Goal: Task Accomplishment & Management: Use online tool/utility

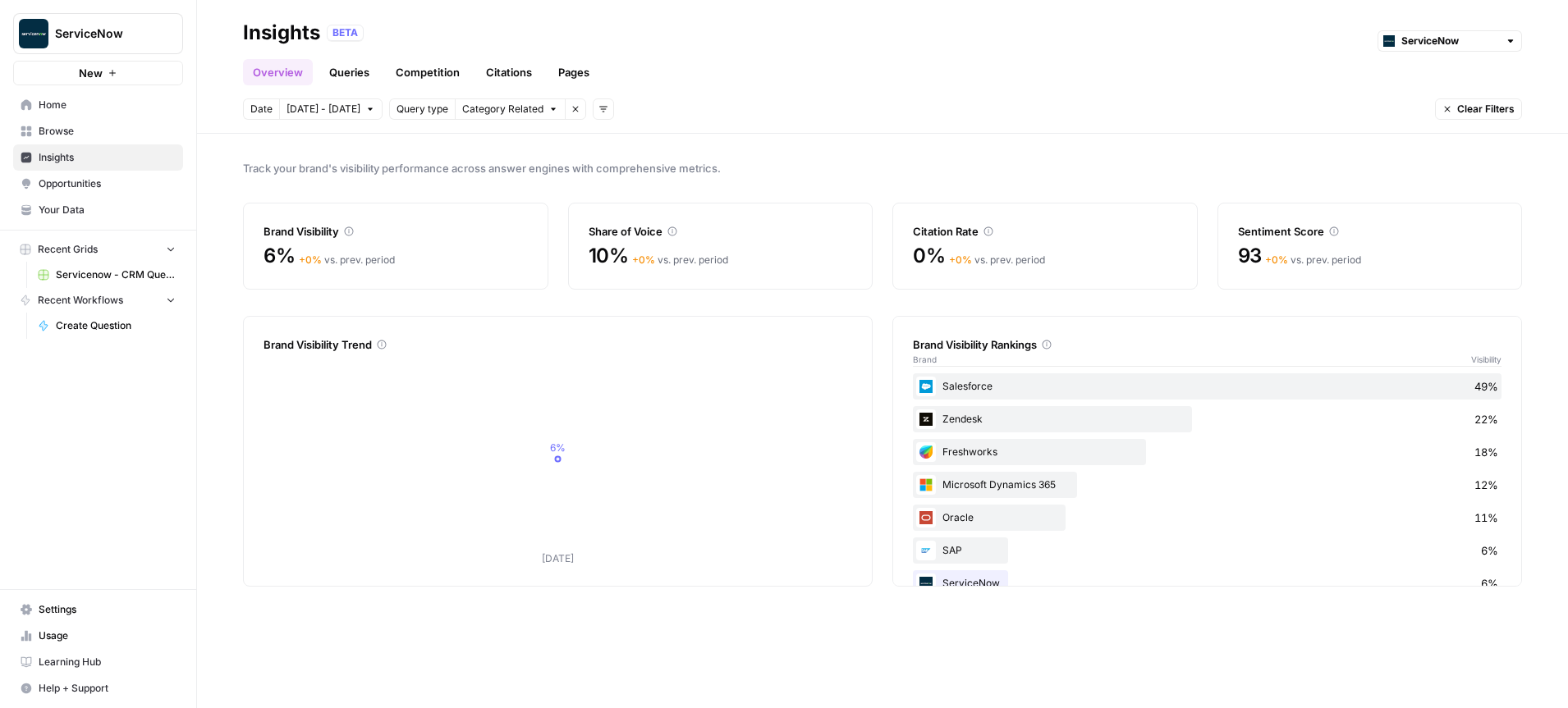
click at [162, 30] on icon "Workspace: ServiceNow" at bounding box center [169, 33] width 16 height 16
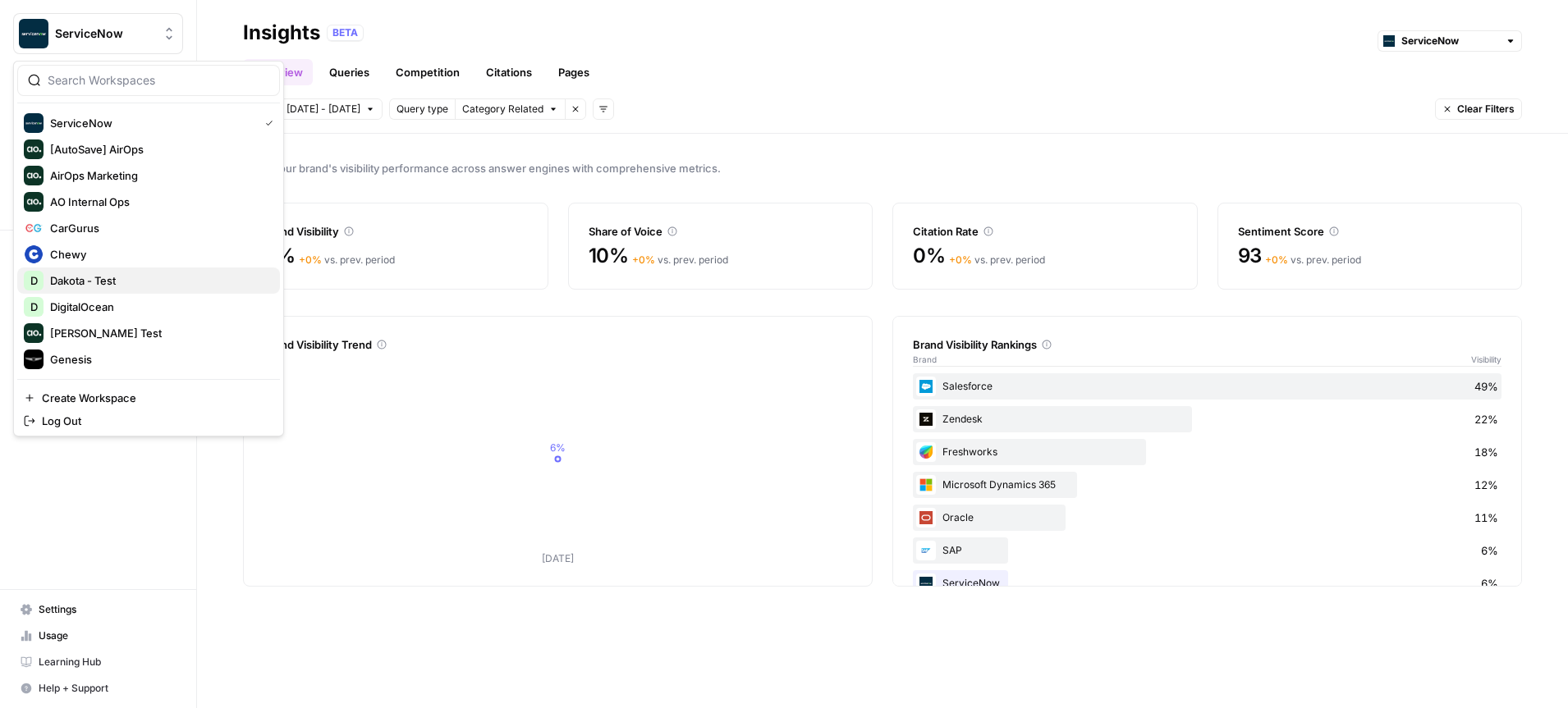
click at [113, 281] on span "Dakota - Test" at bounding box center [158, 280] width 217 height 16
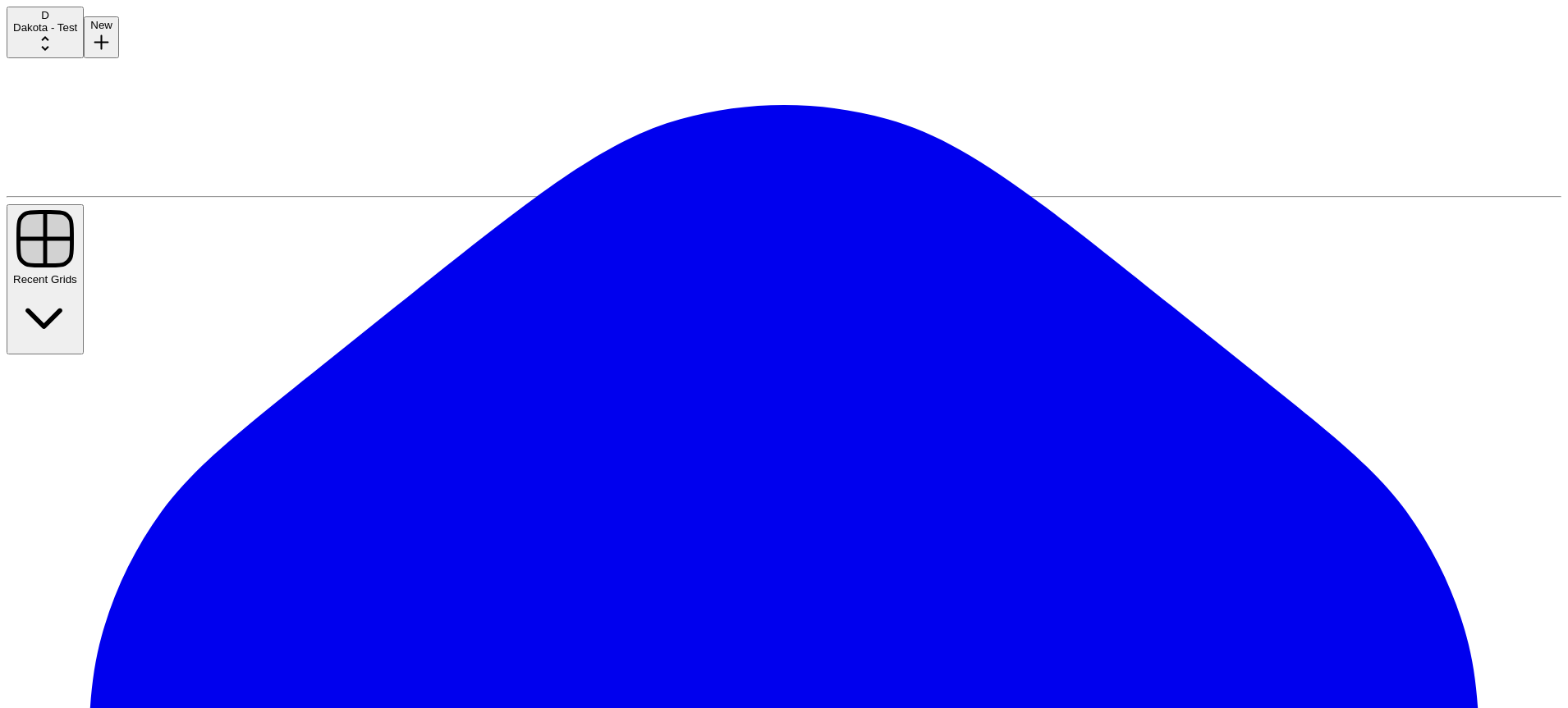
click at [77, 34] on span "Dakota - Test" at bounding box center [45, 27] width 64 height 13
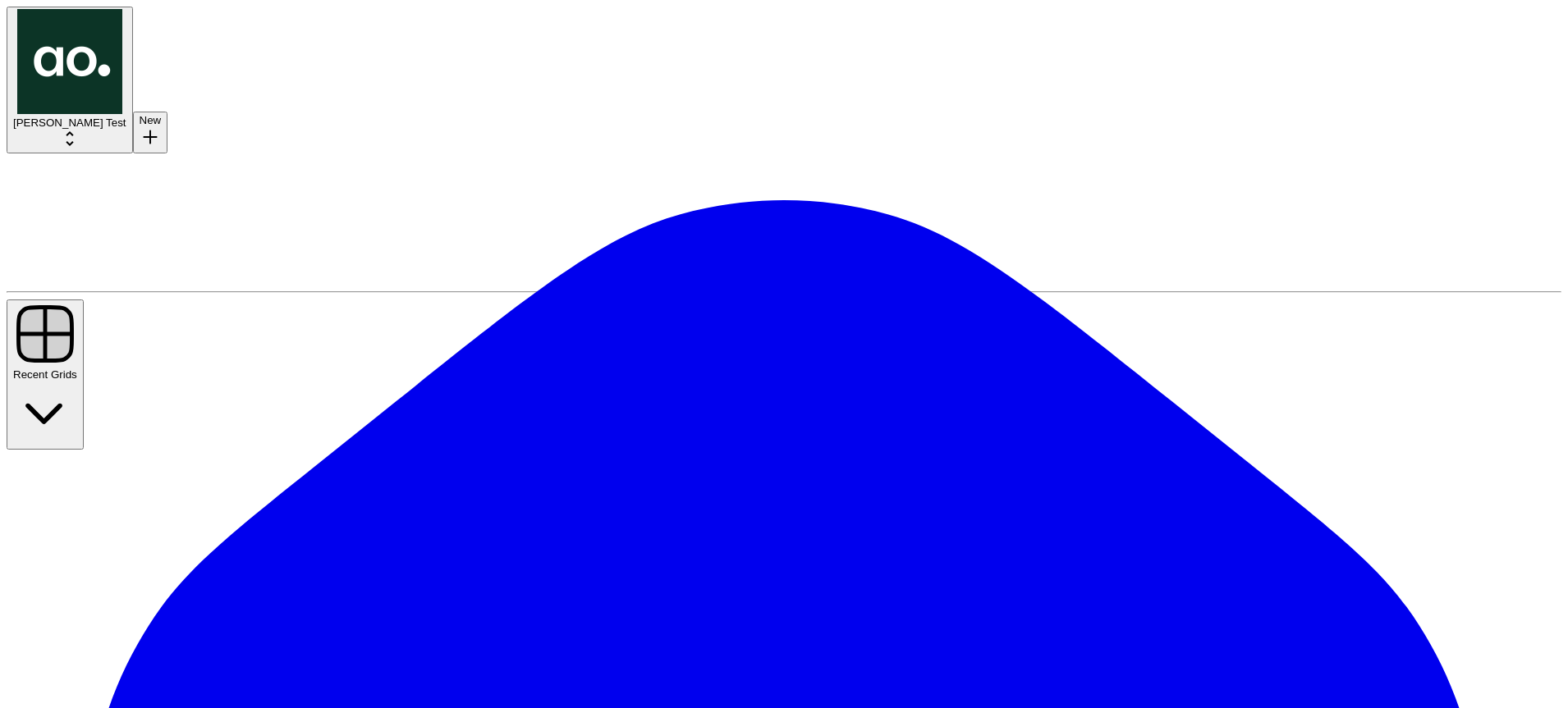
click at [80, 129] on icon "Workspace: Dillon Test" at bounding box center [69, 139] width 19 height 19
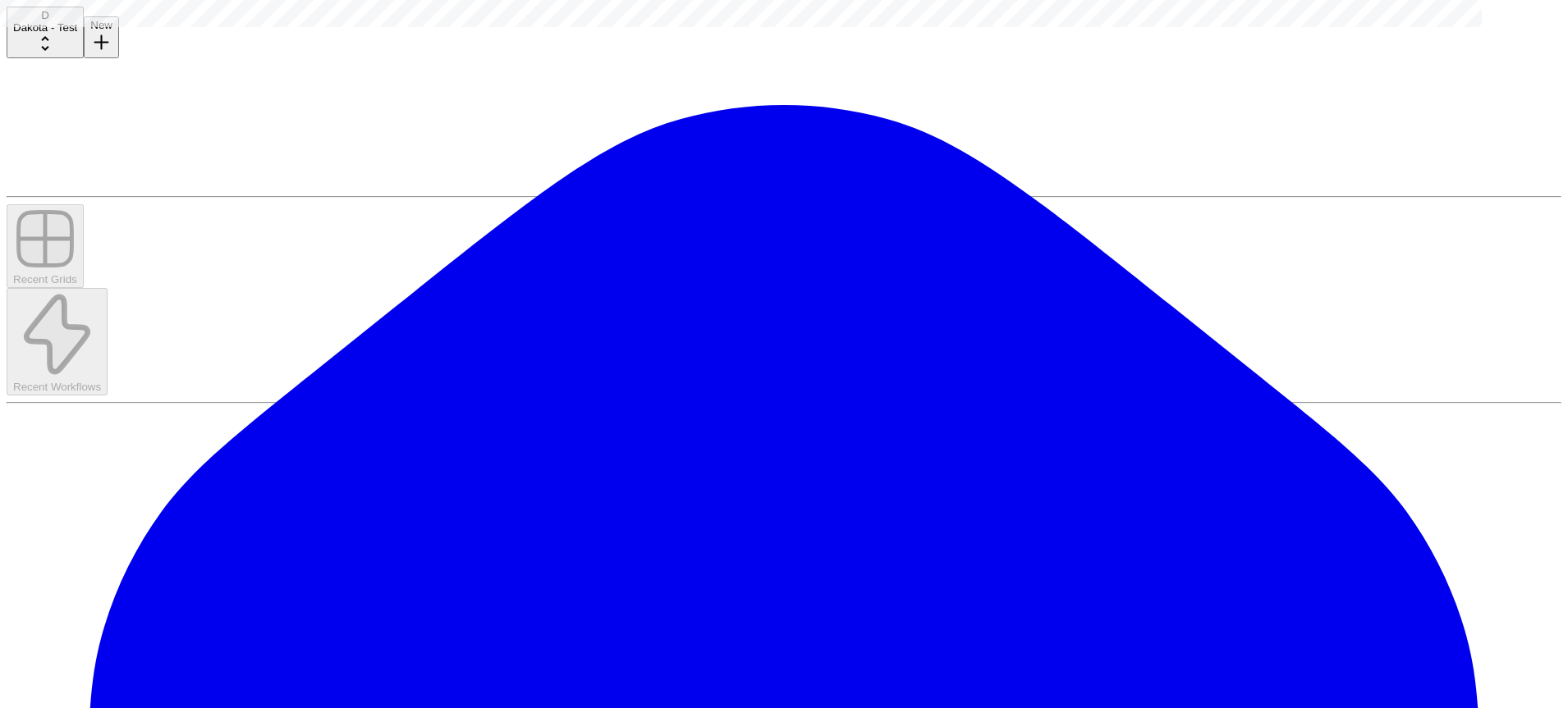
click at [99, 93] on button "Ready for Review" at bounding box center [49, 84] width 99 height 17
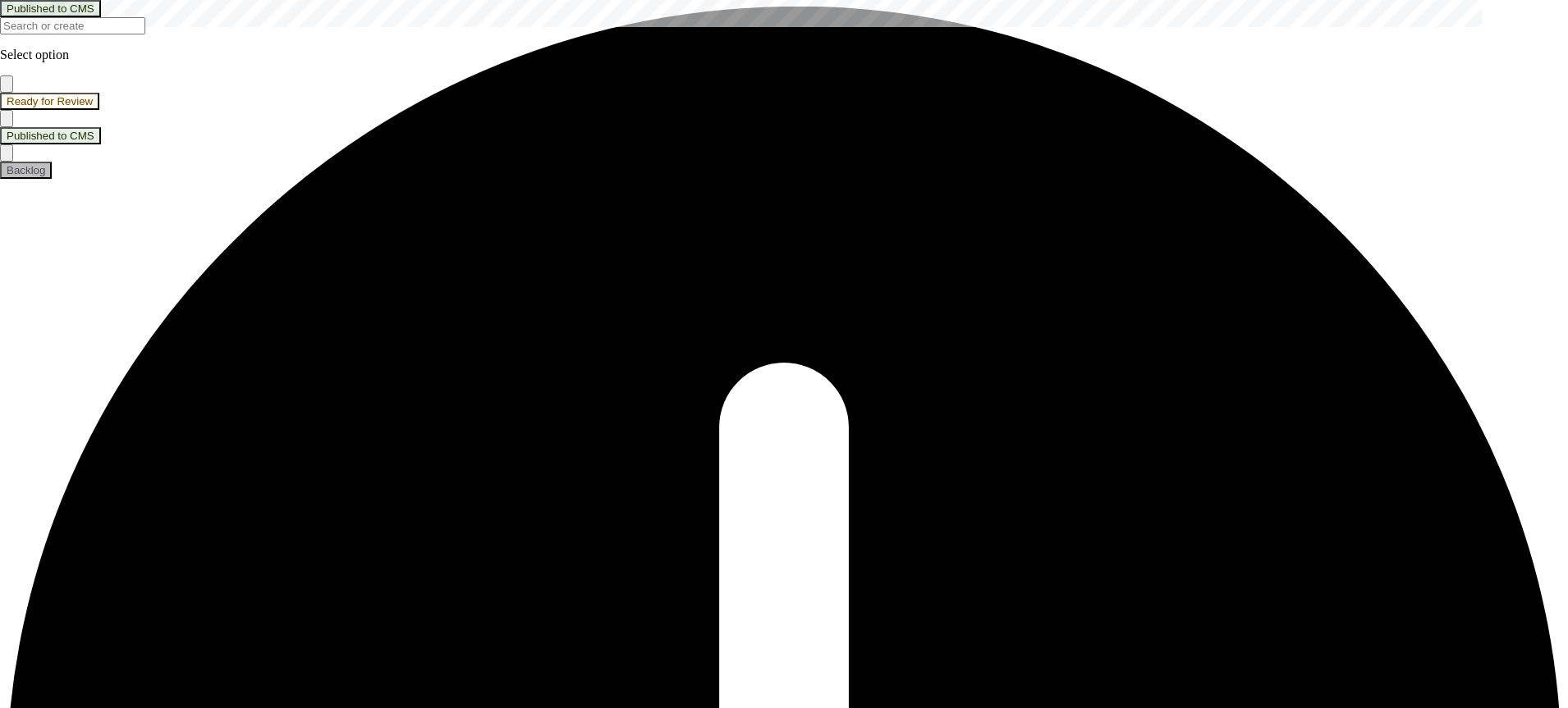
click at [52, 178] on button "Backlog" at bounding box center [26, 171] width 52 height 17
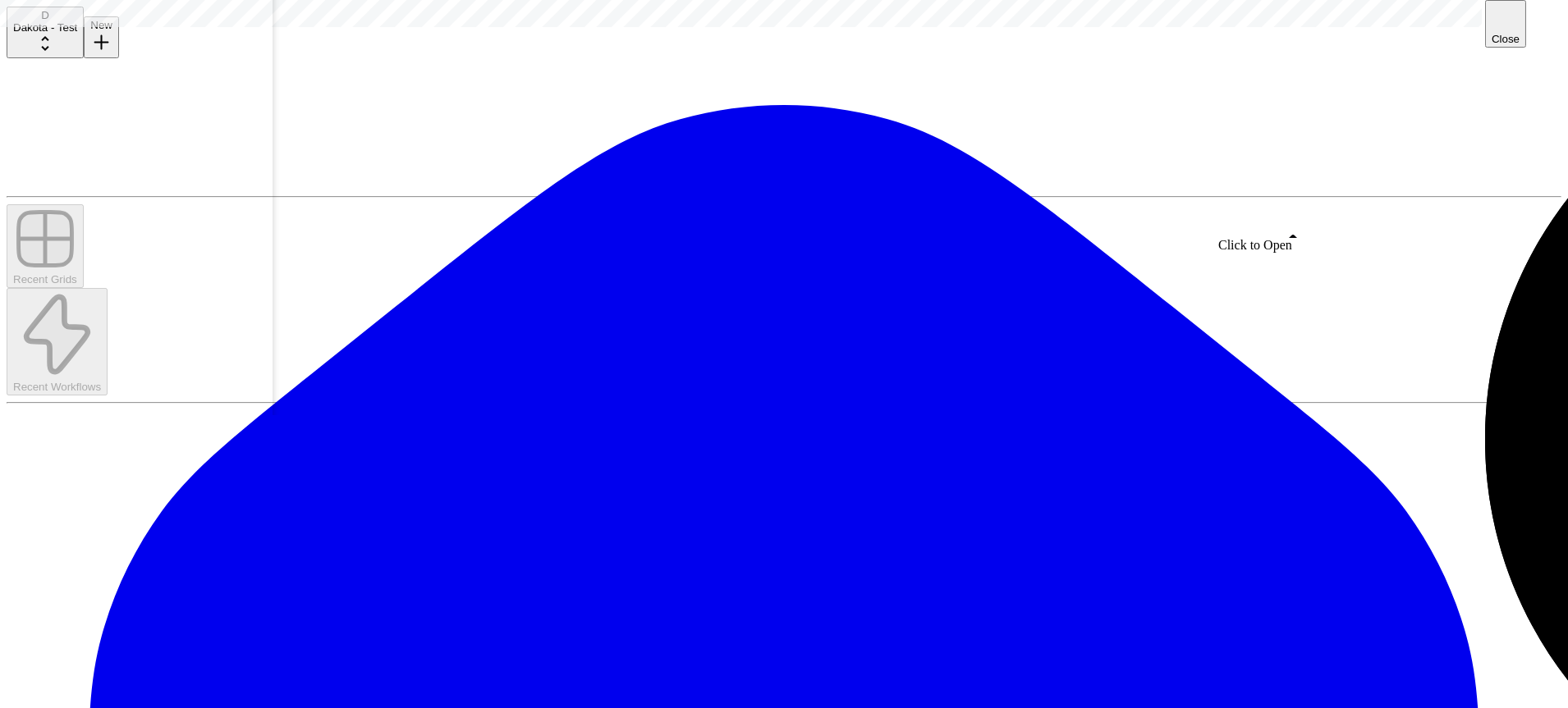
scroll to position [0, 313]
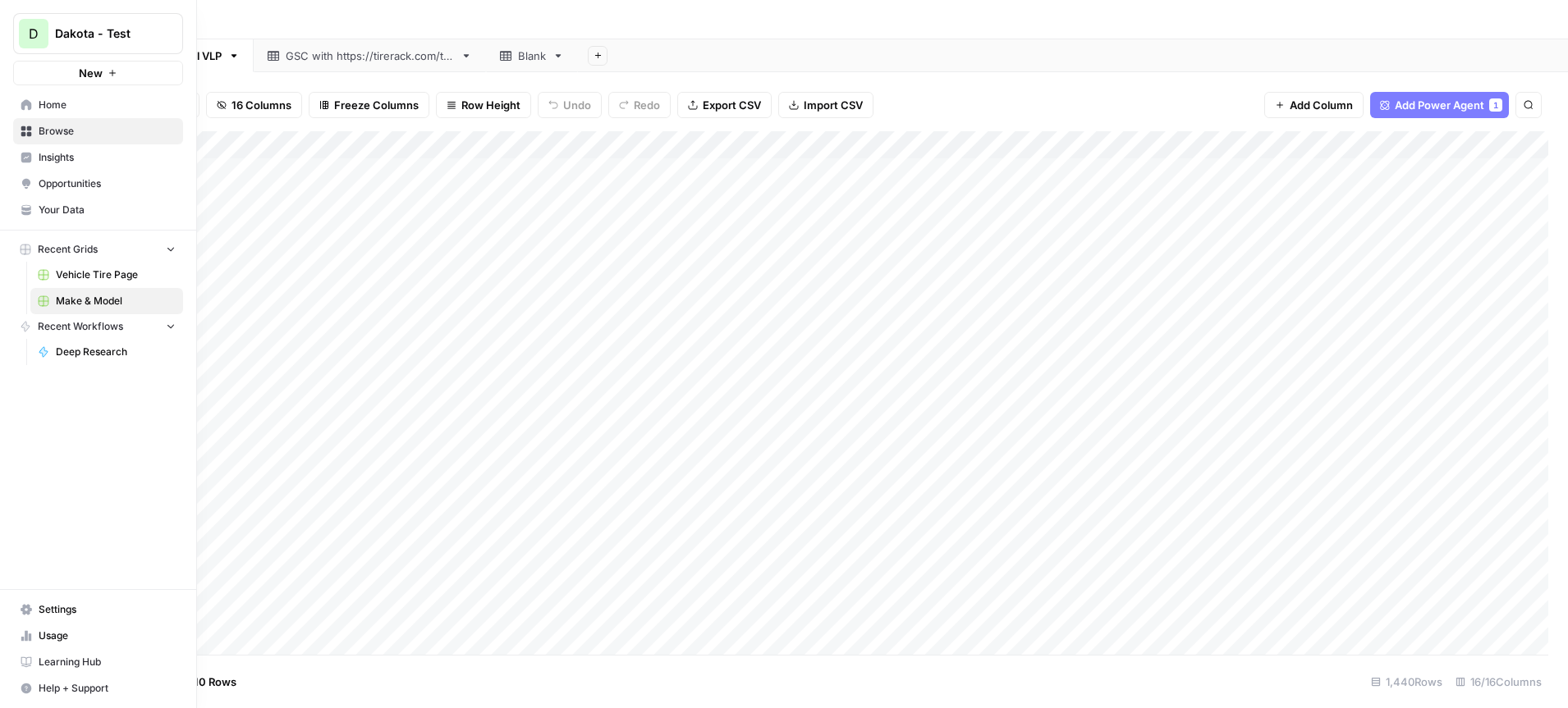
click at [32, 30] on span "D" at bounding box center [34, 34] width 10 height 19
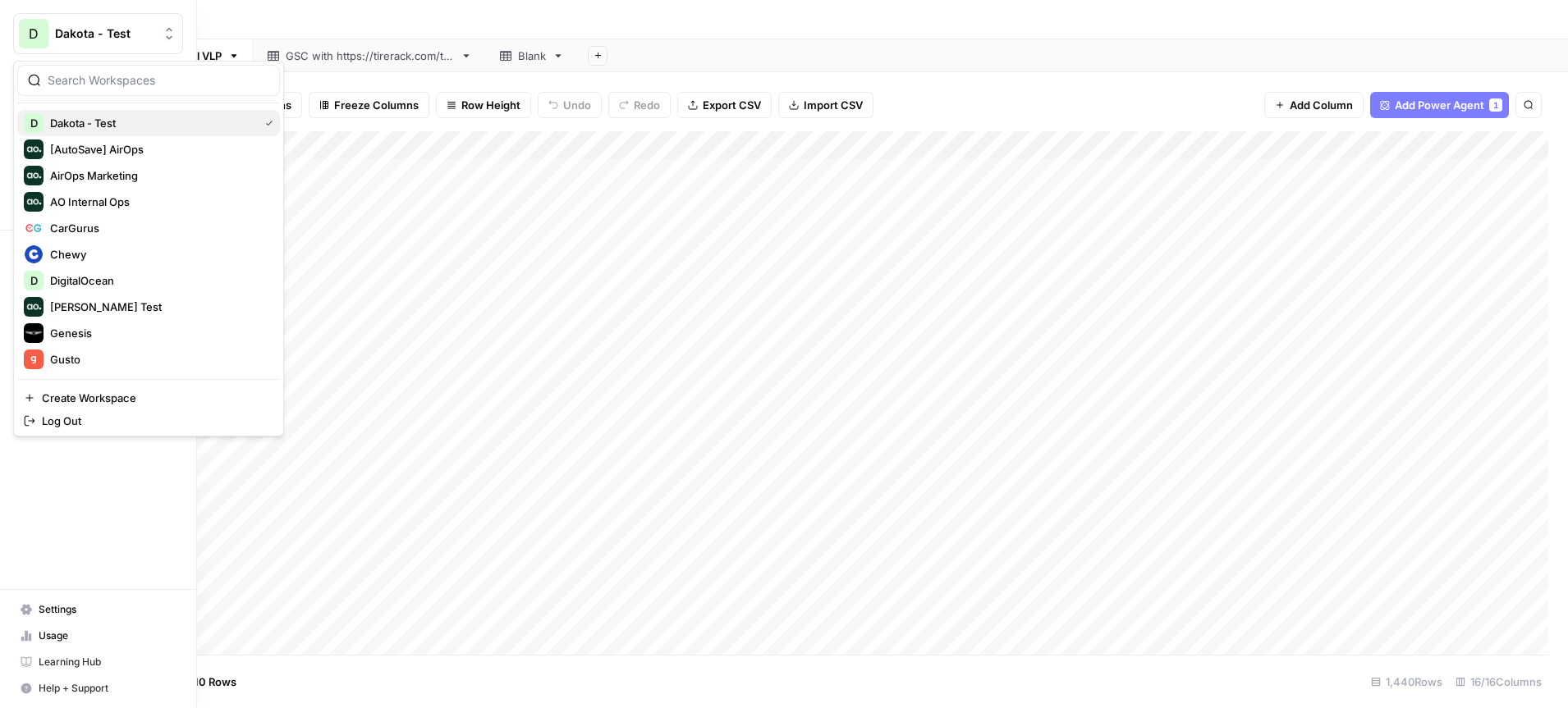
click at [113, 123] on span "Dakota - Test" at bounding box center [151, 123] width 202 height 16
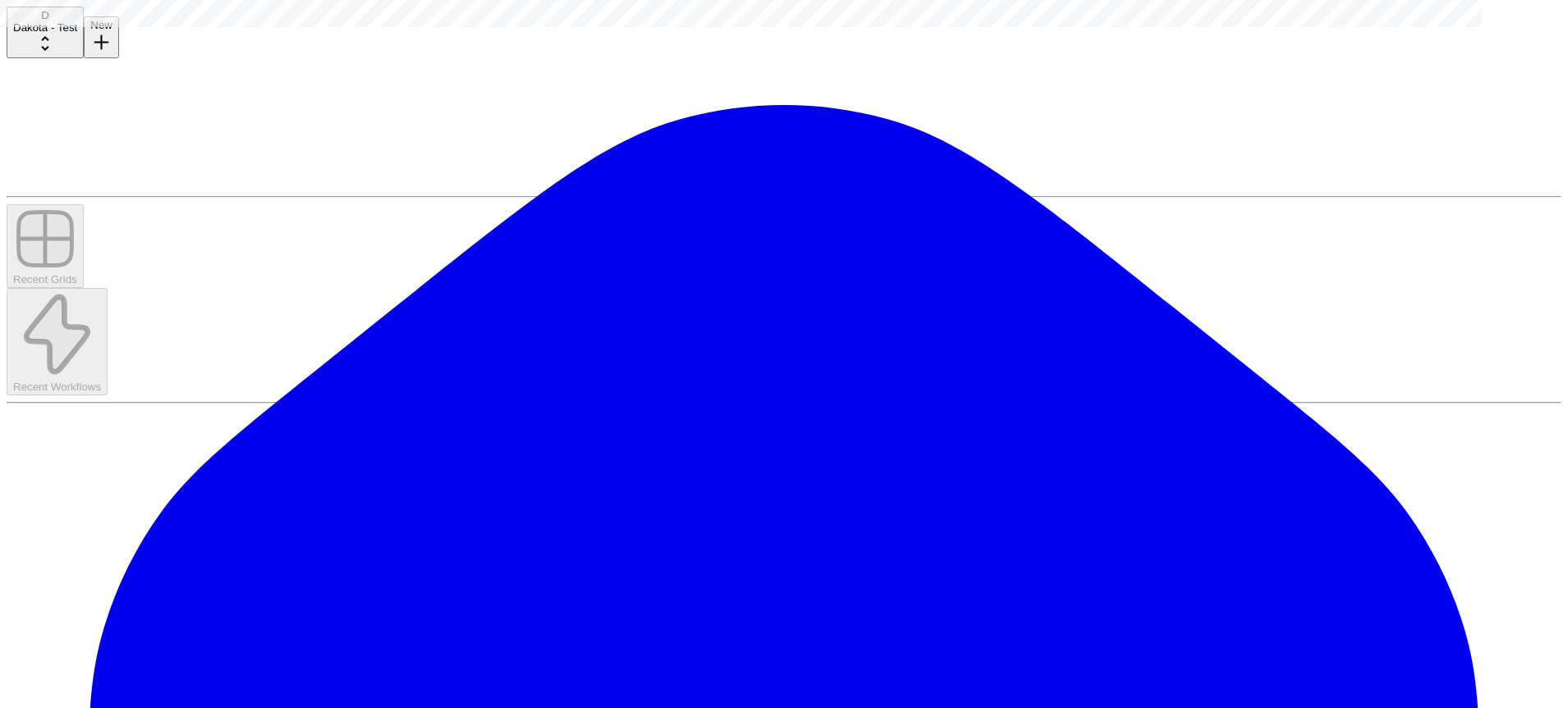
click at [30, 93] on button "Ally" at bounding box center [14, 84] width 30 height 17
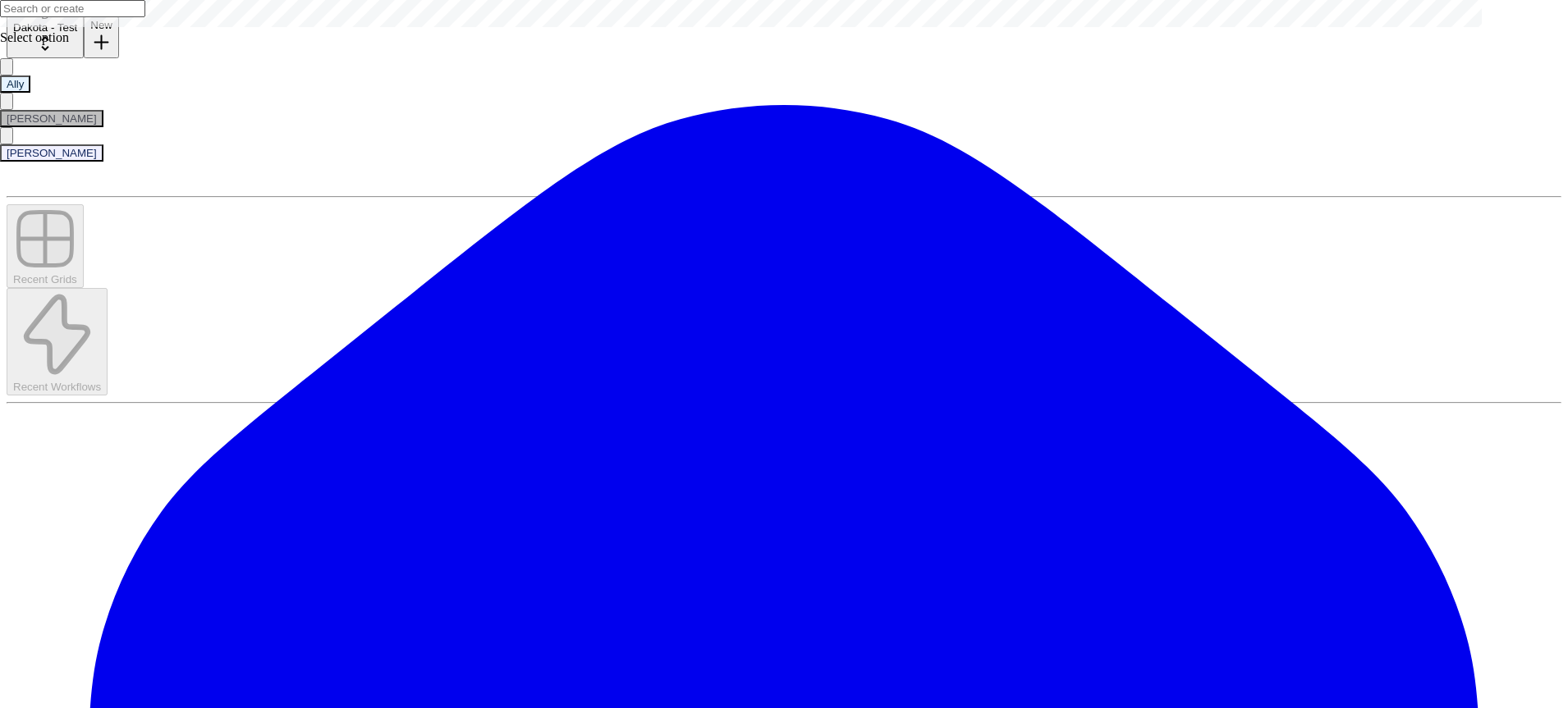
click at [103, 127] on button "Bryan" at bounding box center [51, 119] width 103 height 17
click at [103, 162] on button "Johnathon" at bounding box center [51, 153] width 103 height 17
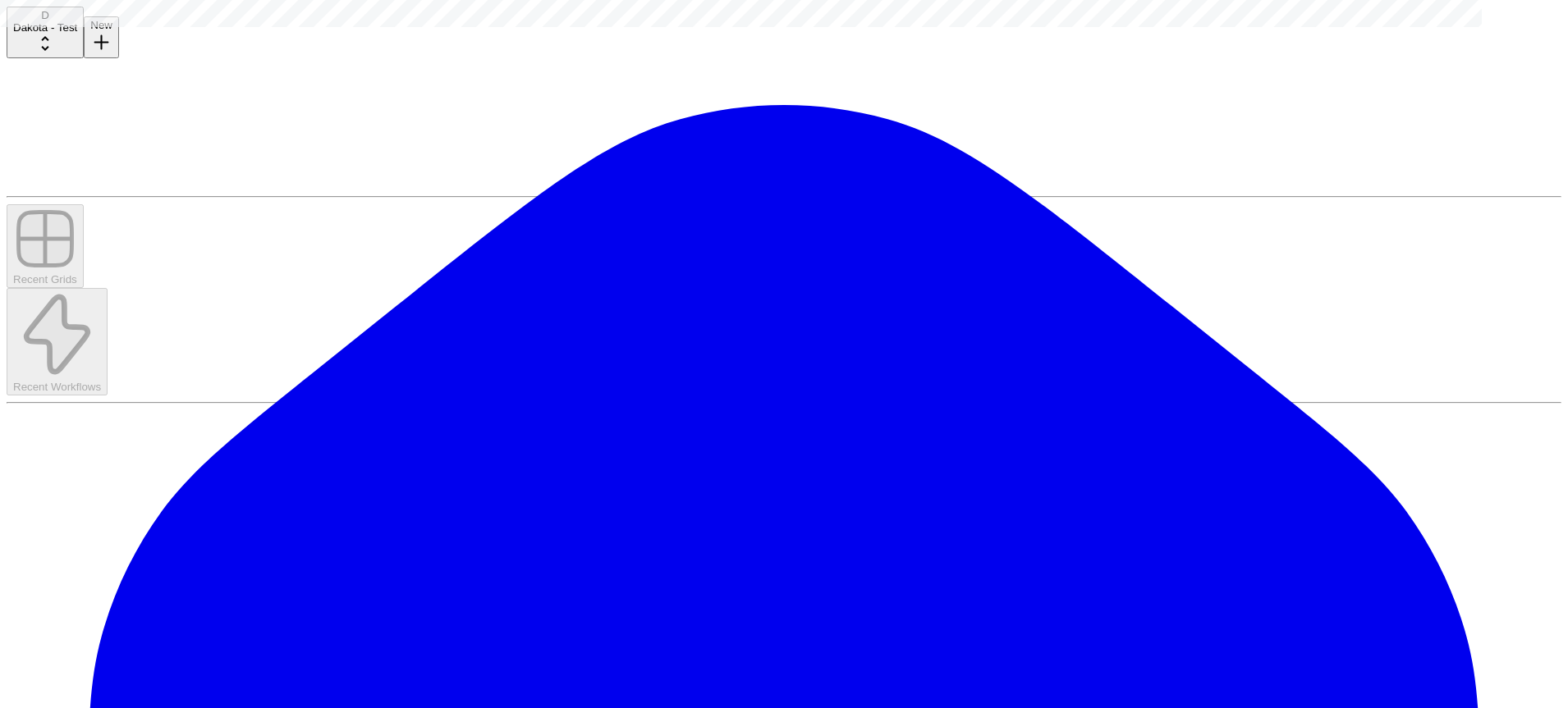
click at [30, 93] on button "Ally" at bounding box center [14, 84] width 30 height 17
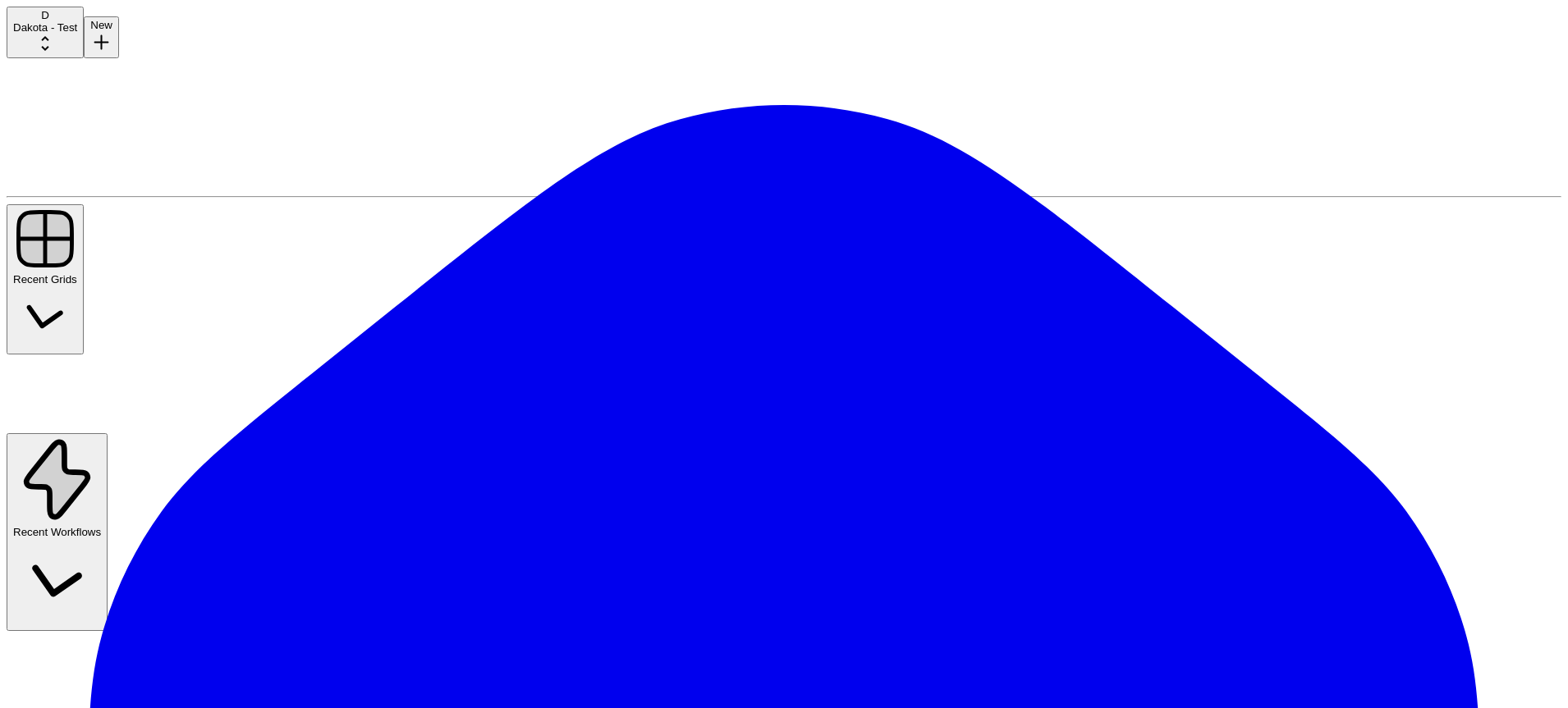
type input "****"
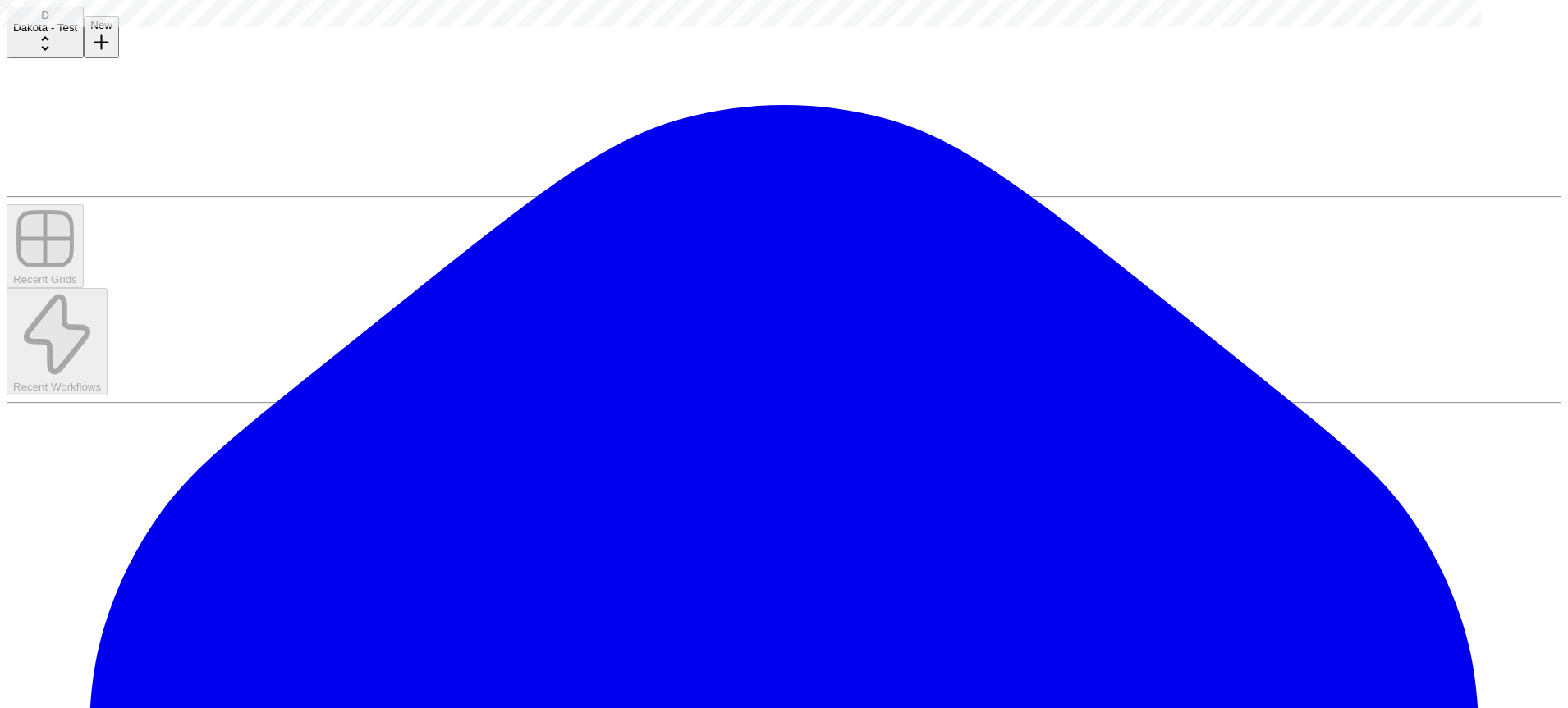
click at [101, 93] on button "Published to CMS" at bounding box center [50, 84] width 101 height 17
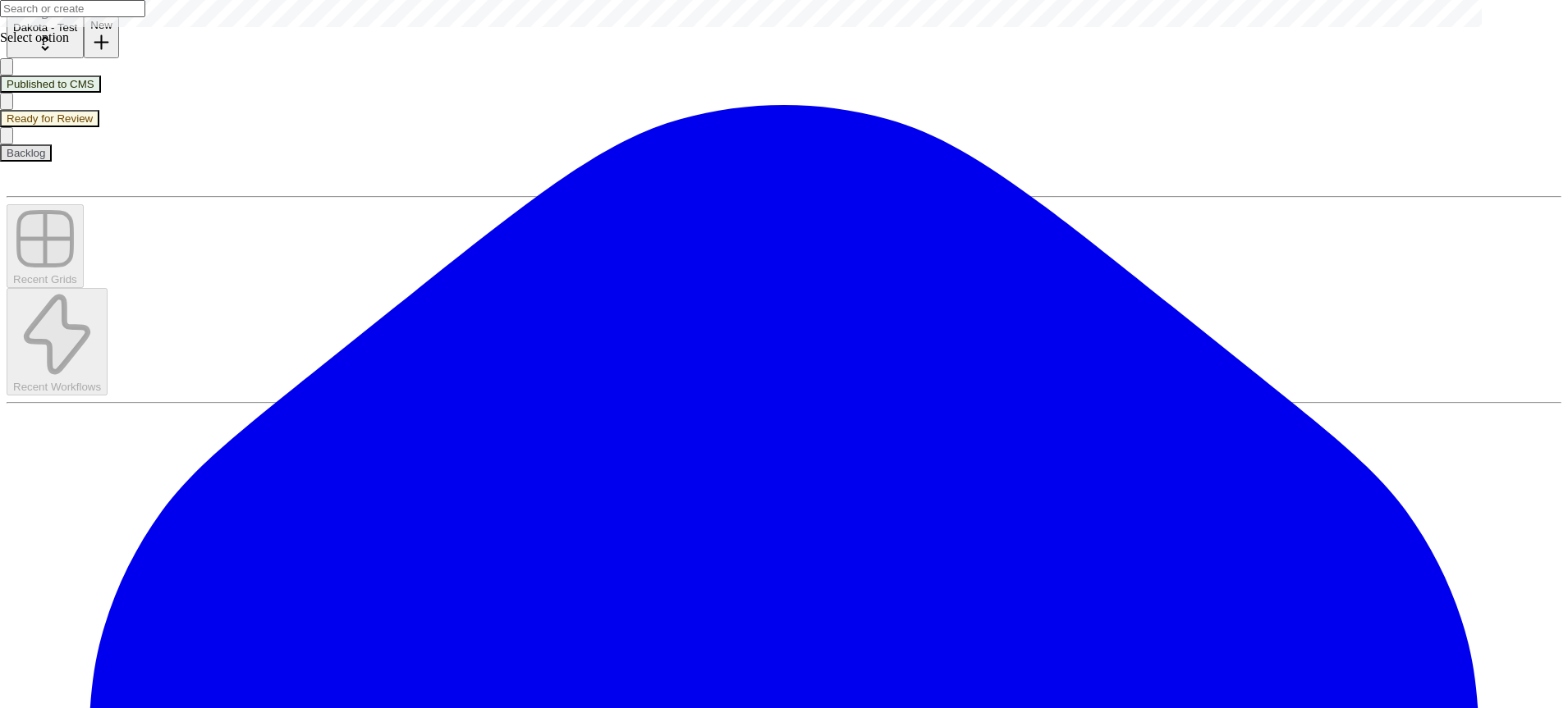
click at [99, 127] on button "Ready for Review" at bounding box center [49, 119] width 99 height 17
click at [101, 93] on button "Published to CMS" at bounding box center [50, 84] width 101 height 17
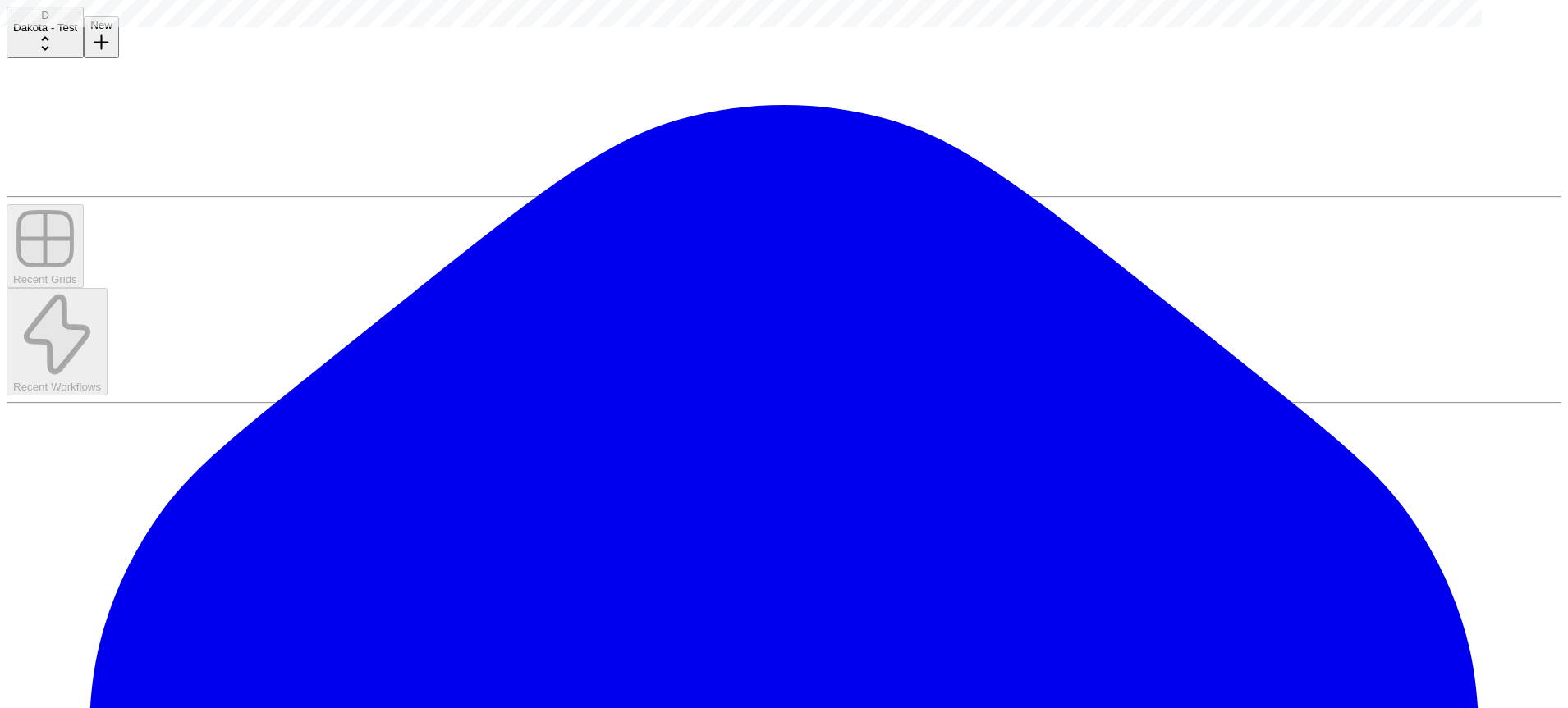
click at [52, 162] on button "Backlog" at bounding box center [26, 153] width 52 height 17
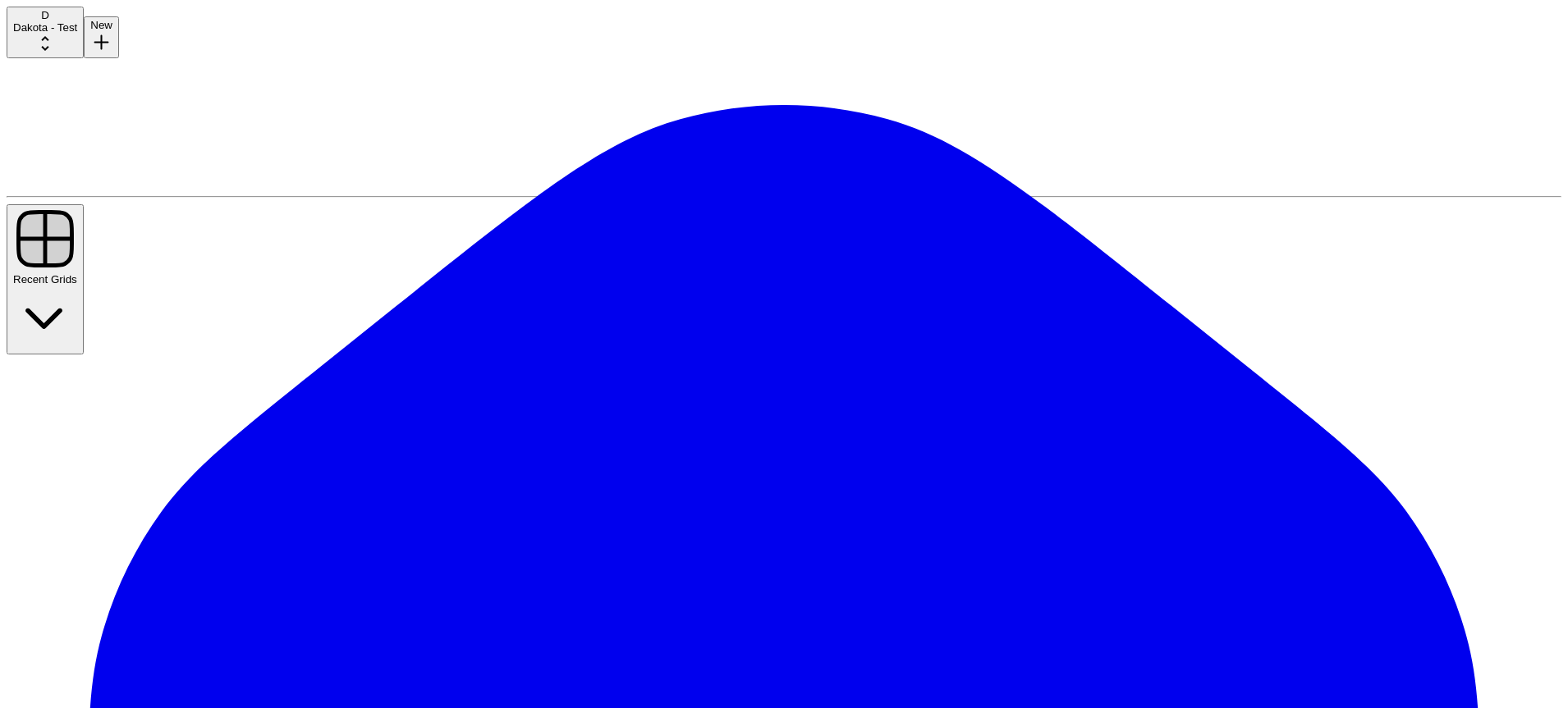
click at [84, 43] on button "D Dakota - Test" at bounding box center [45, 33] width 77 height 52
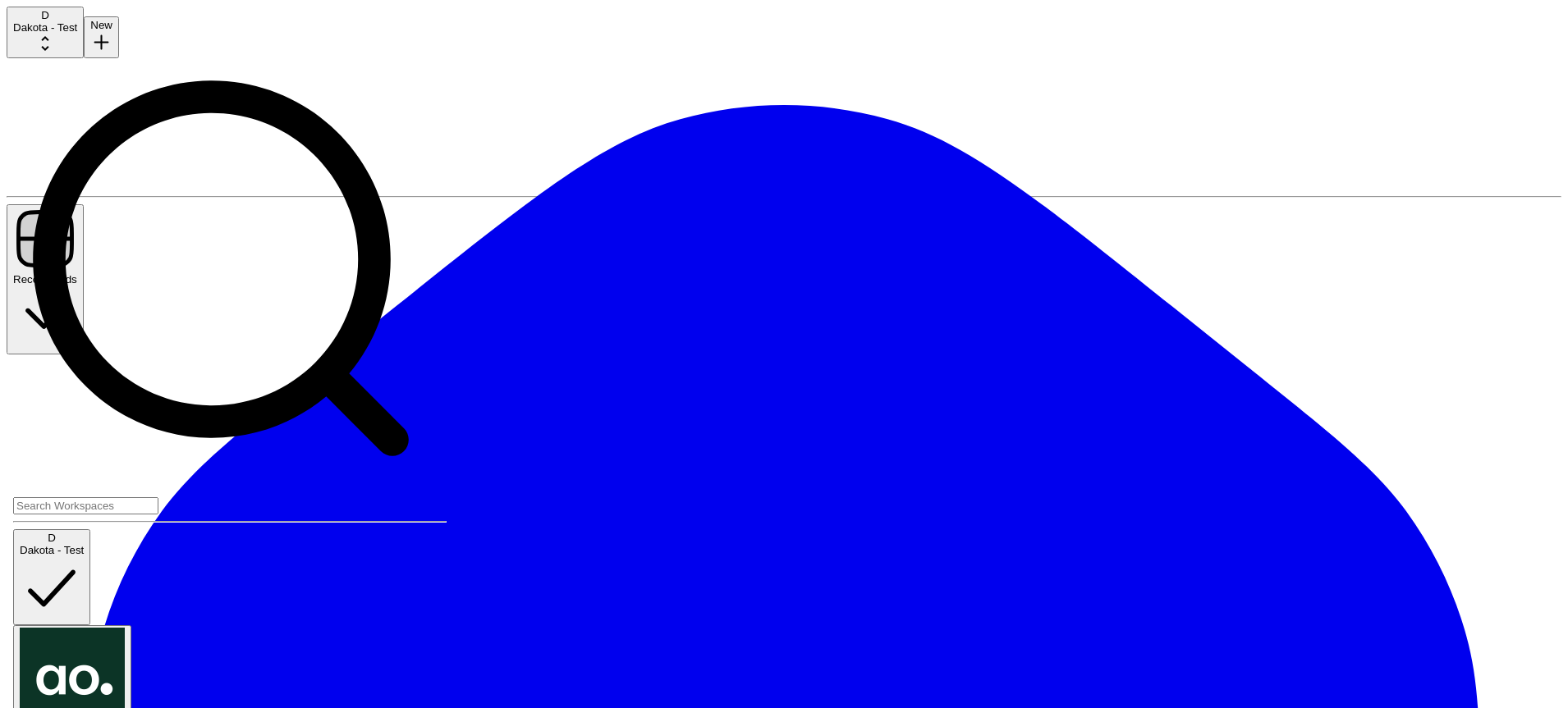
scroll to position [236, 0]
